Goal: Information Seeking & Learning: Learn about a topic

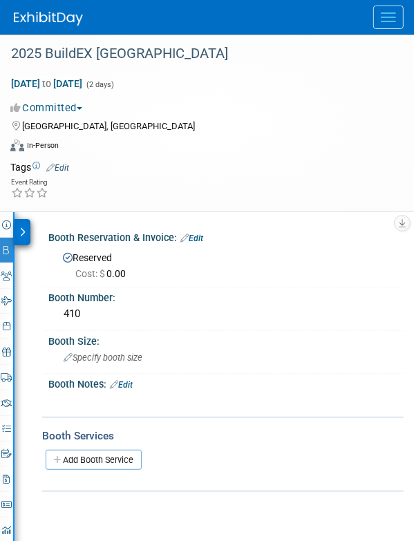
click at [58, 18] on img at bounding box center [48, 19] width 69 height 14
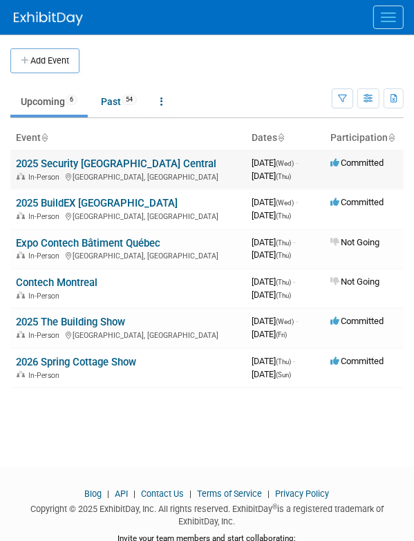
click at [57, 178] on span "In-Person" at bounding box center [45, 177] width 35 height 9
click at [78, 163] on link "2025 Security [GEOGRAPHIC_DATA] Central" at bounding box center [116, 164] width 200 height 12
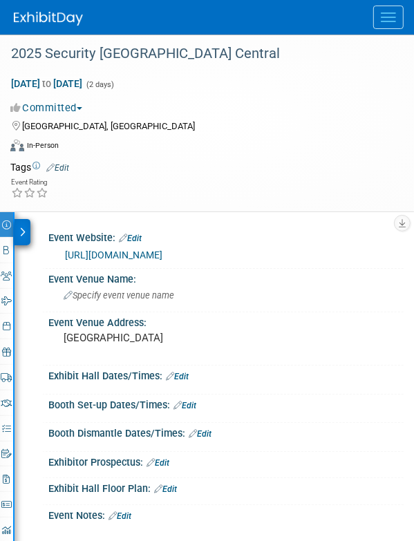
click at [138, 251] on link "https://securitycanada.com/exhibit/central/" at bounding box center [113, 254] width 97 height 11
click at [404, 55] on div "2025 Security Canada Central Oct 22, 2025 to Oct 23, 2025 (2 days) Oct 22, 2025…" at bounding box center [207, 123] width 414 height 177
